Goal: Find specific page/section: Find specific page/section

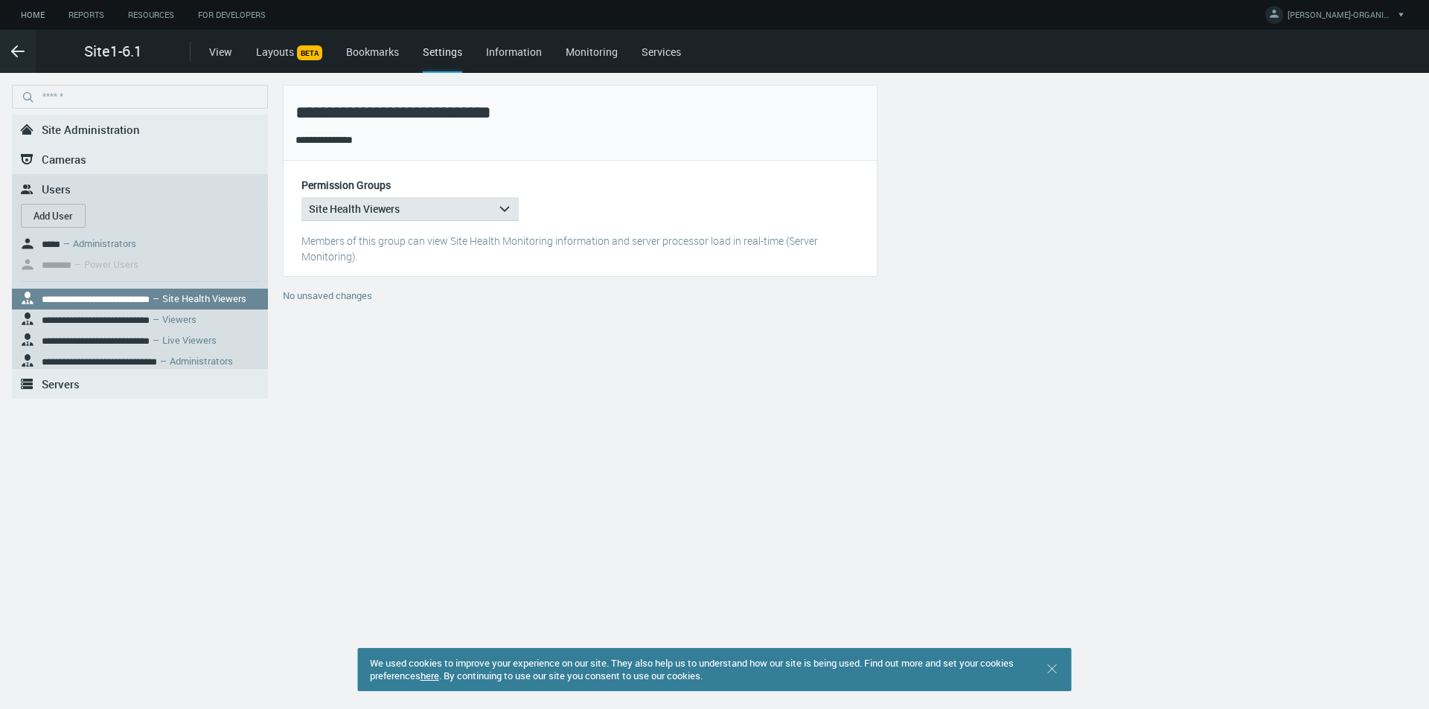
click at [35, 7] on link "Home" at bounding box center [33, 15] width 48 height 19
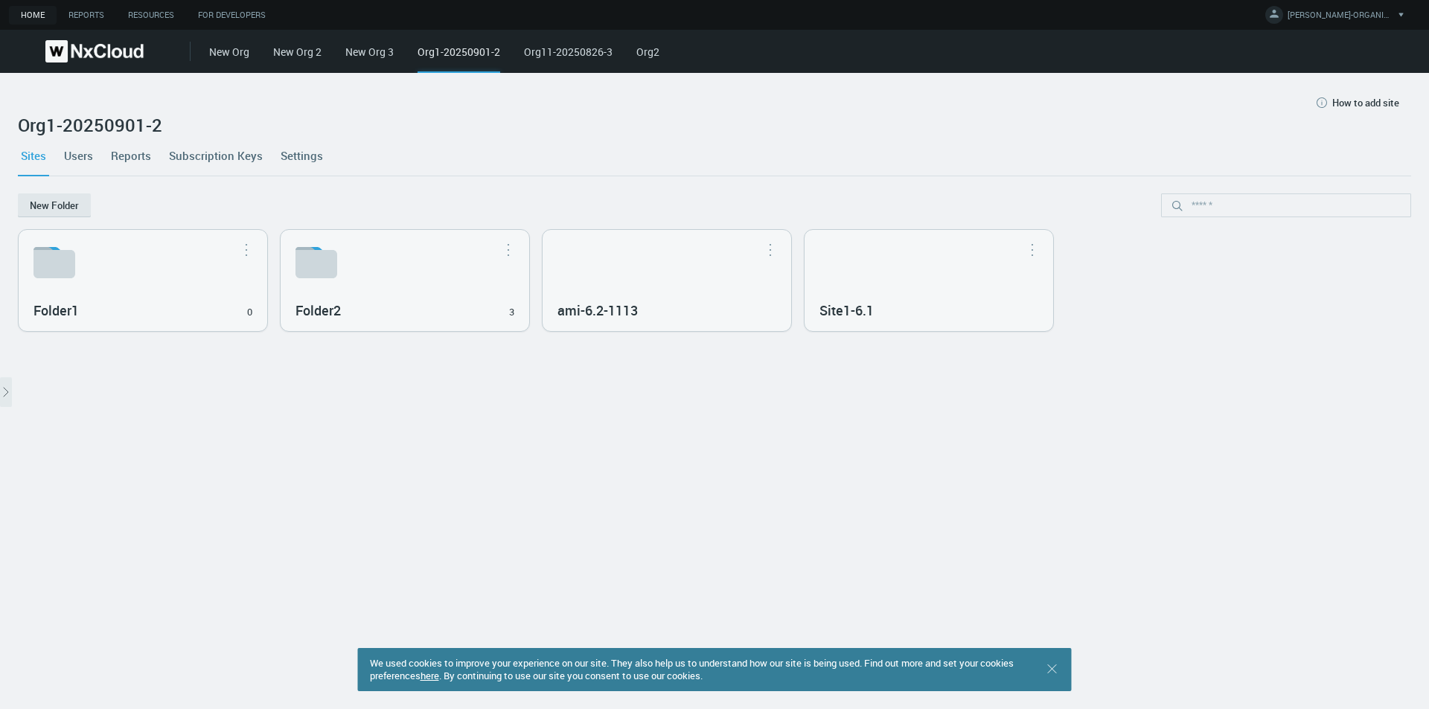
click at [35, 11] on link "Home" at bounding box center [33, 15] width 48 height 19
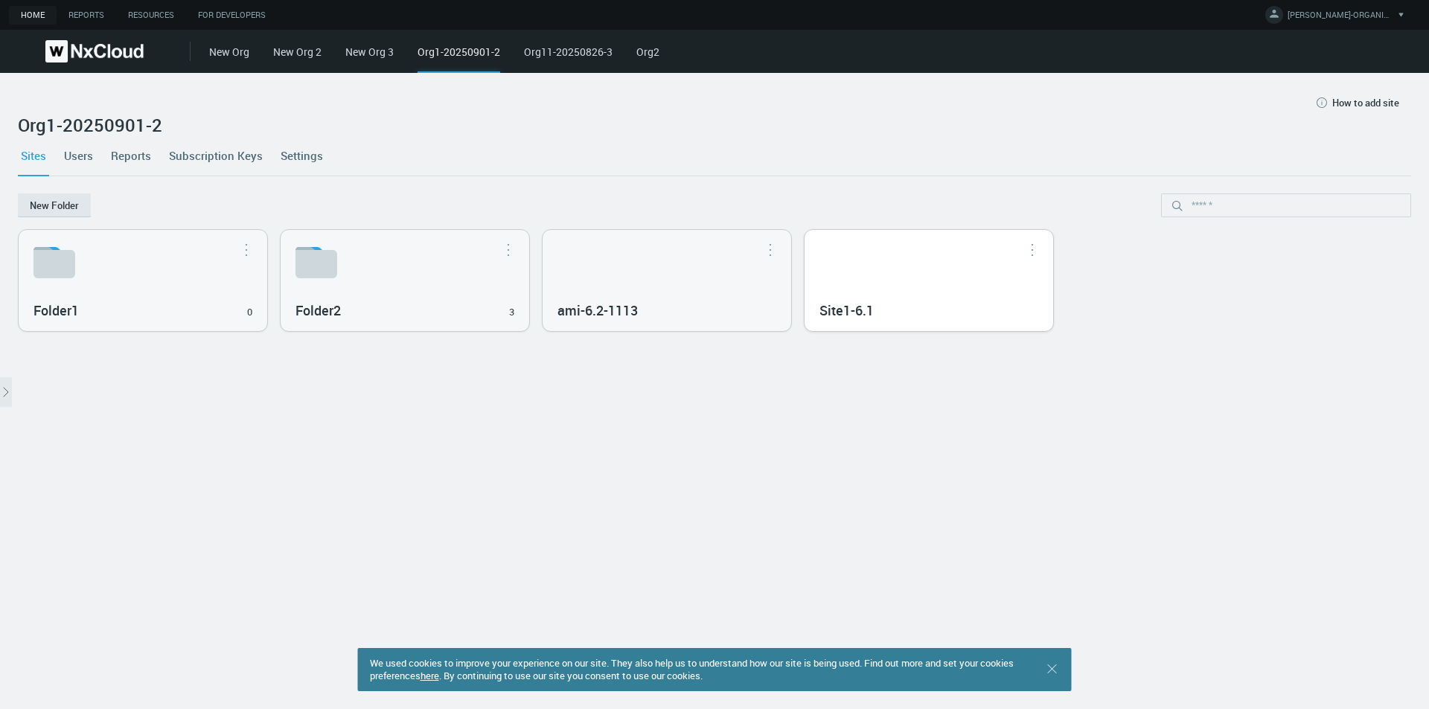
click at [879, 280] on div "Site1-6.1" at bounding box center [929, 280] width 249 height 101
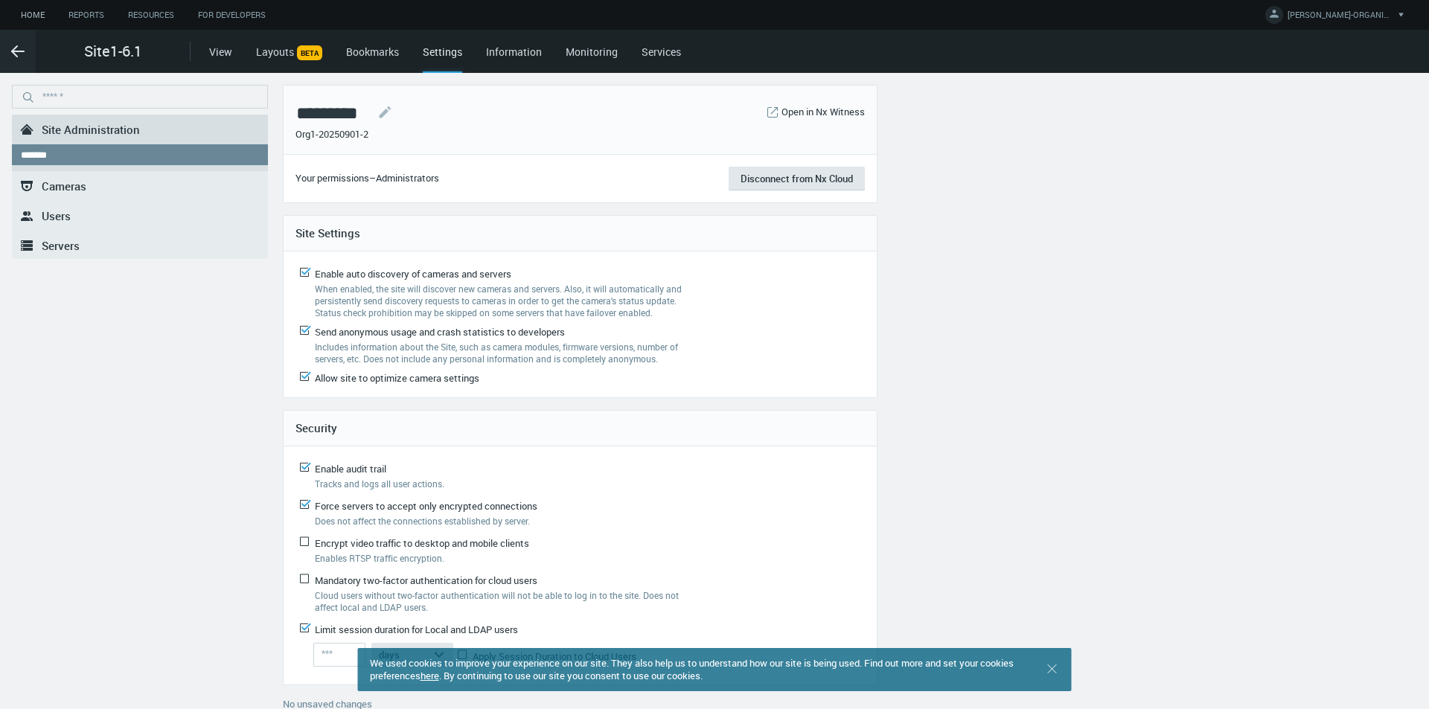
click at [25, 16] on link "Home" at bounding box center [33, 15] width 48 height 19
